Goal: Find specific page/section: Find specific page/section

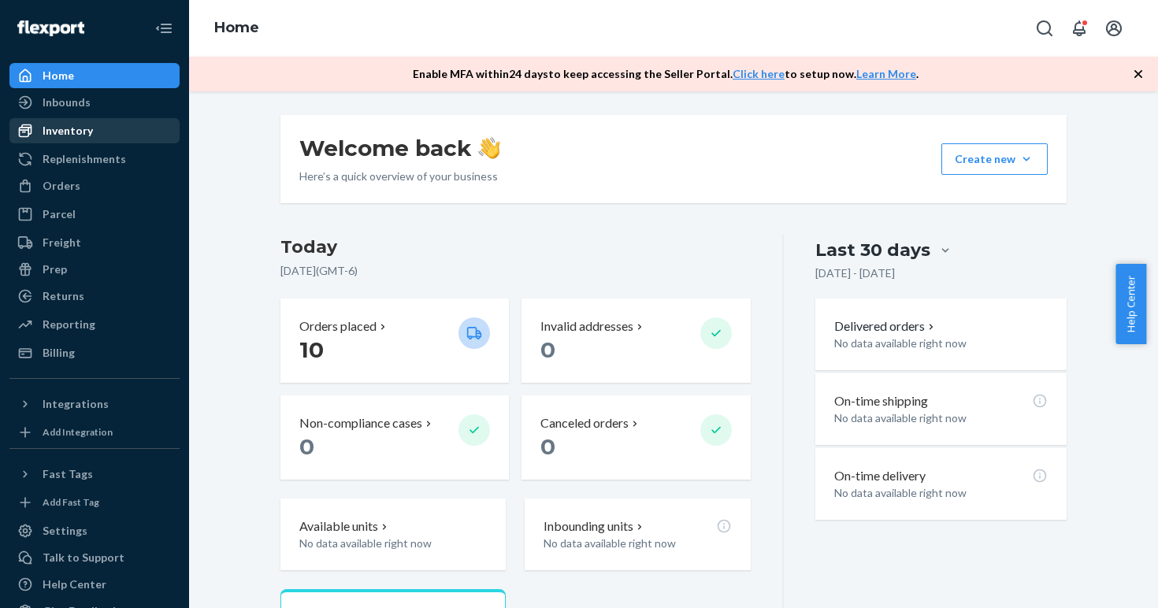
click at [89, 127] on div "Inventory" at bounding box center [68, 131] width 50 height 16
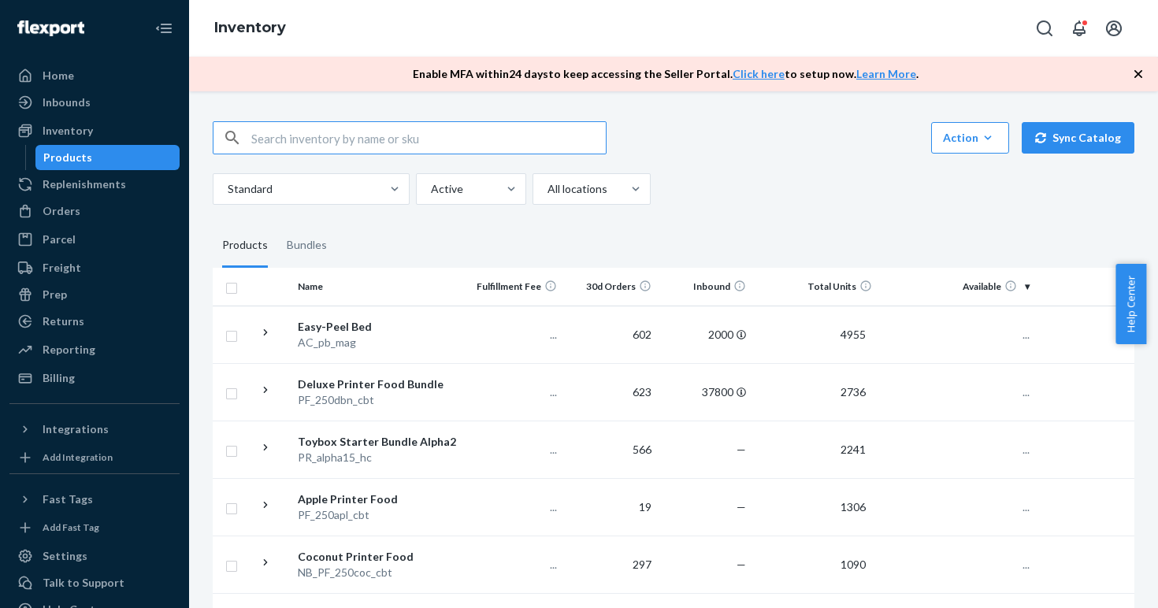
type input "e"
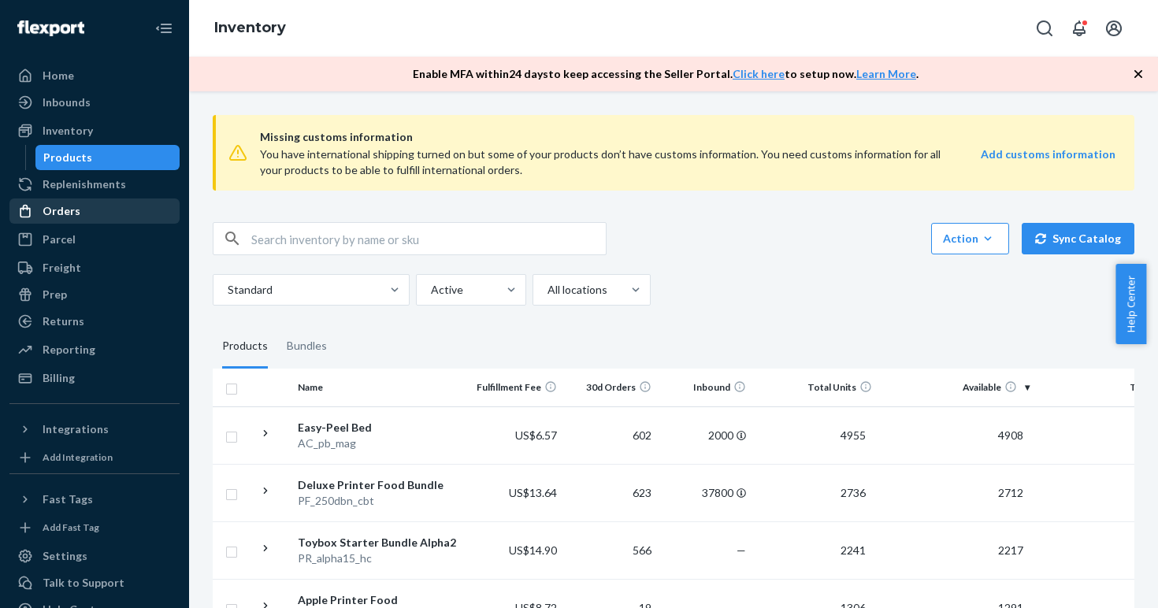
click at [87, 211] on div "Orders" at bounding box center [94, 211] width 167 height 22
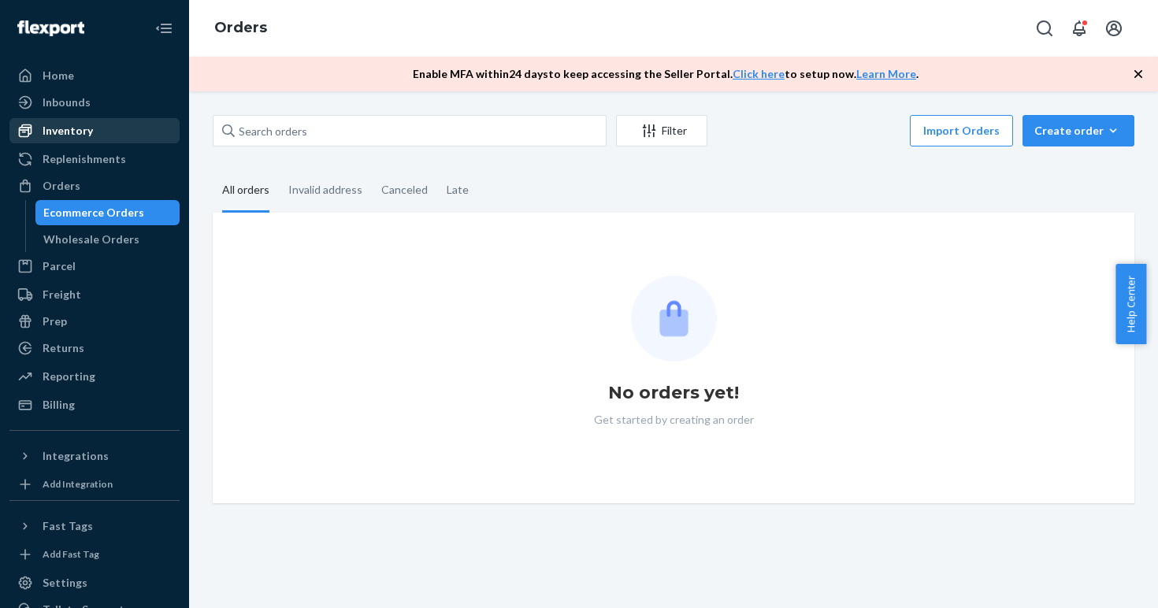
click at [81, 127] on div "Inventory" at bounding box center [68, 131] width 50 height 16
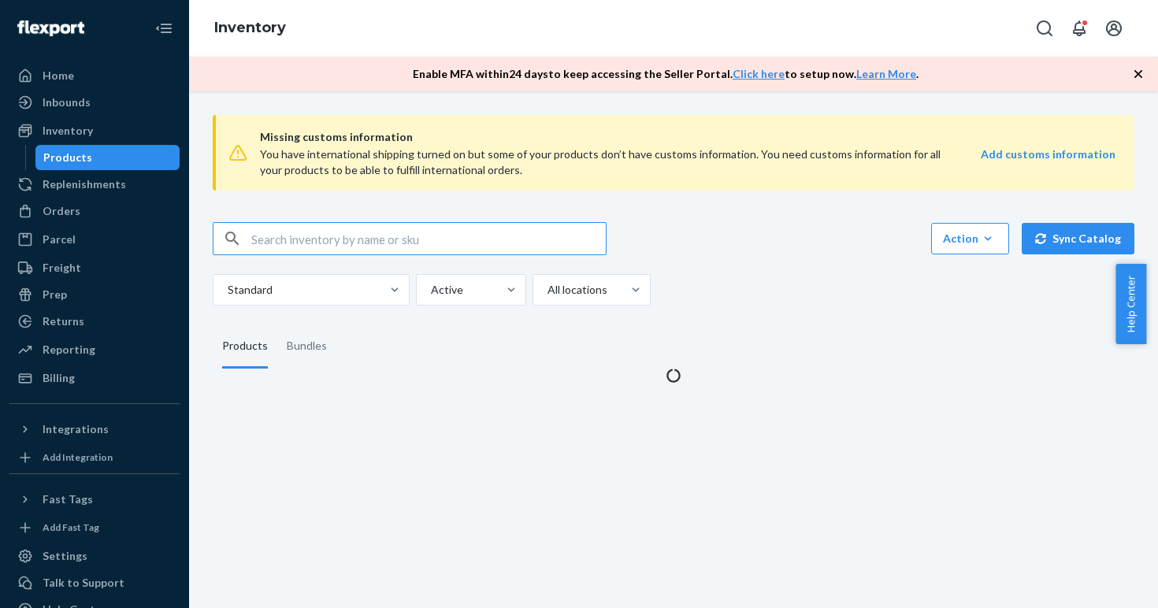
click at [318, 232] on input "text" at bounding box center [428, 239] width 354 height 32
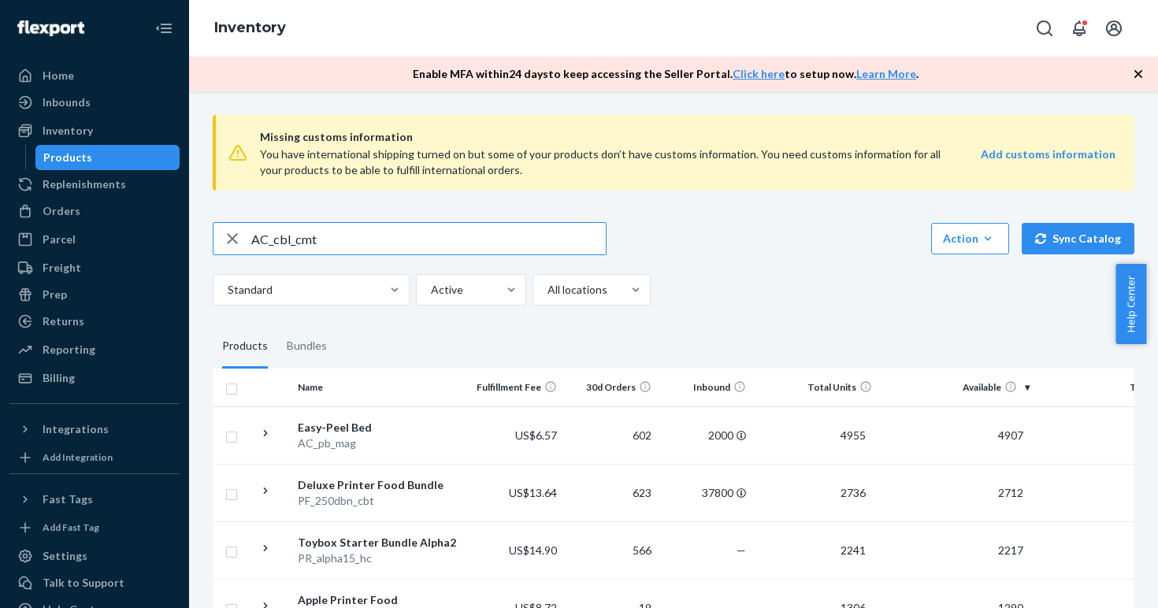
click at [321, 239] on input "AC_cbl_cmt" at bounding box center [428, 239] width 354 height 32
click at [313, 239] on input "AC_cbl_cmt" at bounding box center [428, 239] width 354 height 32
click at [311, 239] on input "AC_cbl_cmt" at bounding box center [428, 239] width 354 height 32
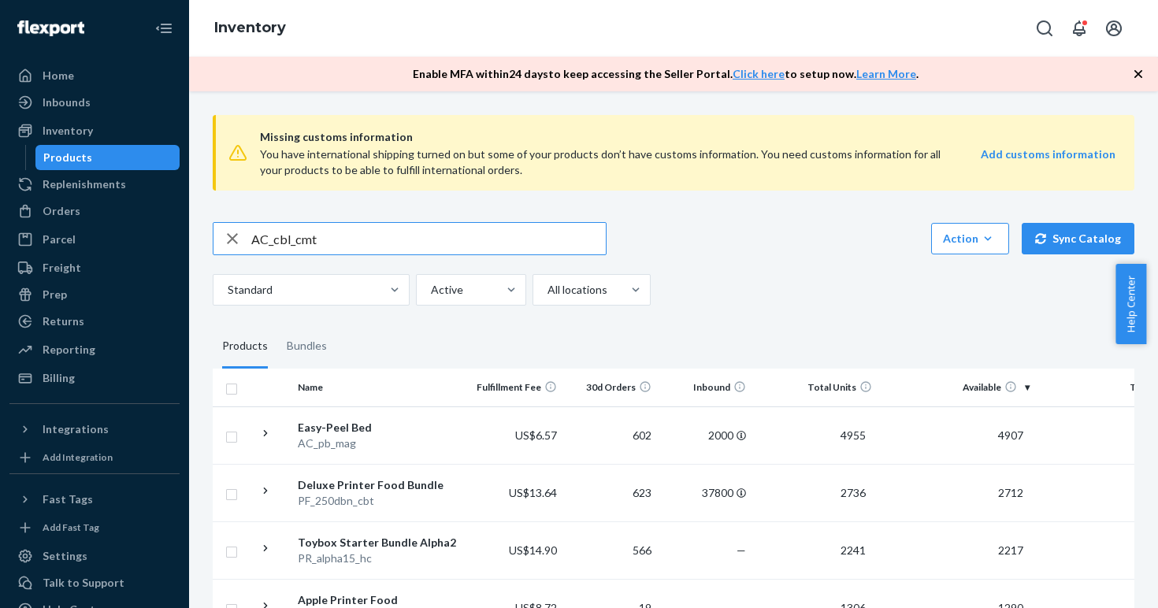
scroll to position [107, 0]
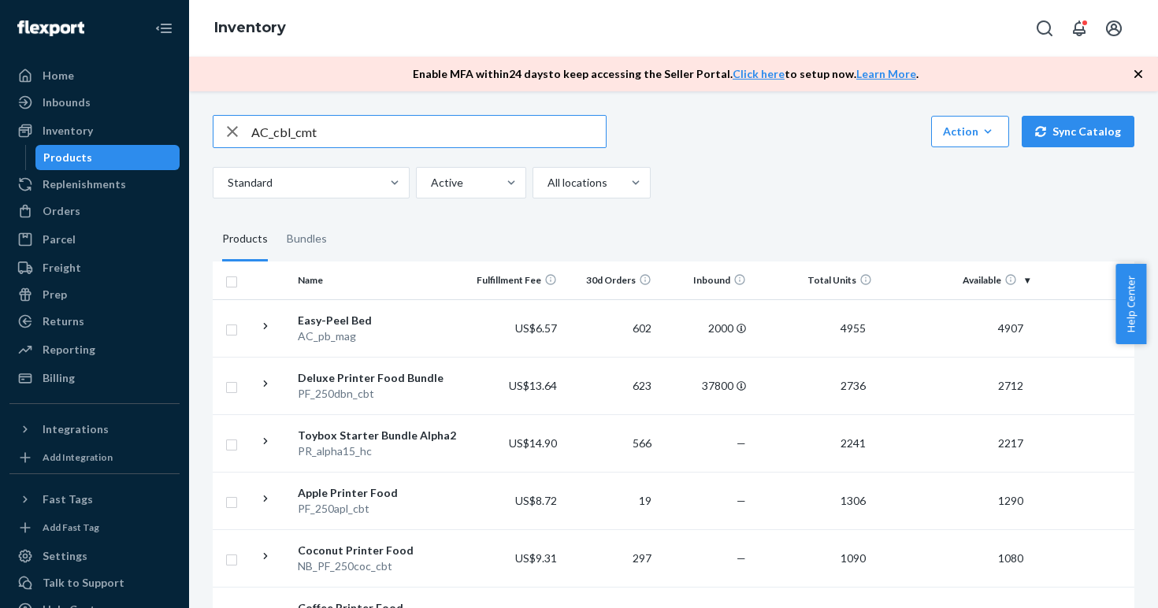
type input "AC_cbl_cmt"
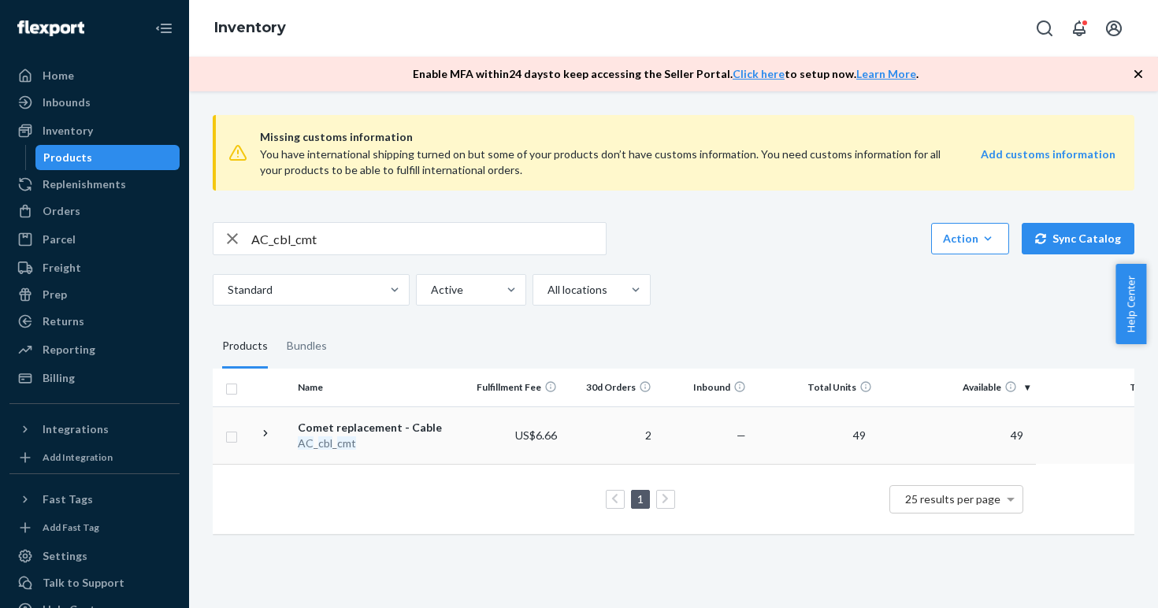
click at [317, 429] on div "Comet replacement - Cable" at bounding box center [380, 428] width 165 height 16
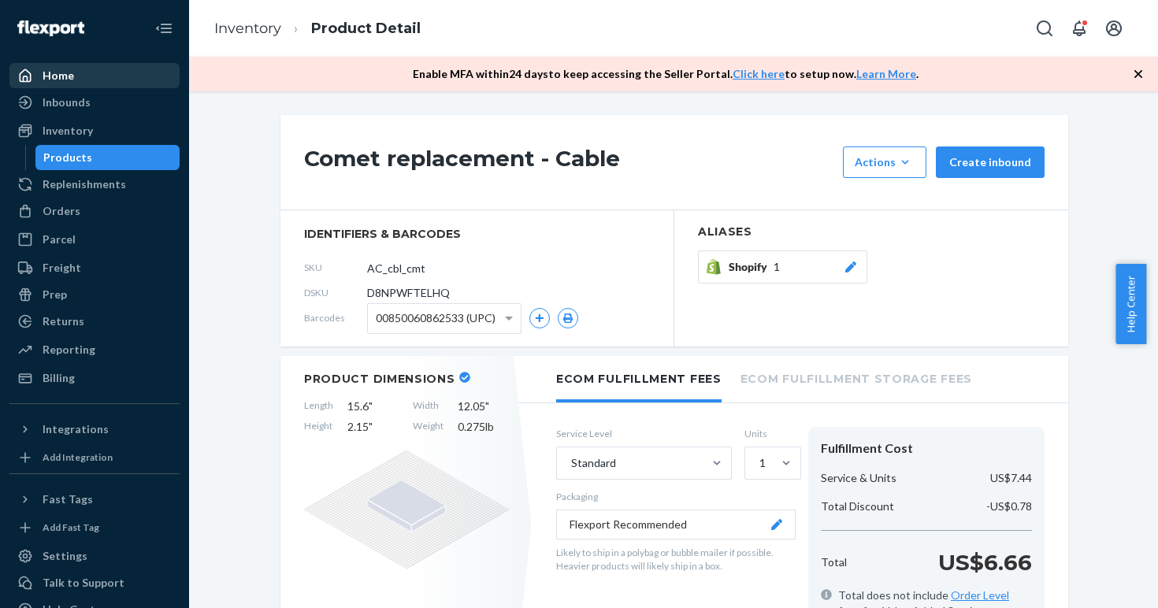
click at [93, 81] on div "Home" at bounding box center [94, 76] width 167 height 22
